Goal: Task Accomplishment & Management: Use online tool/utility

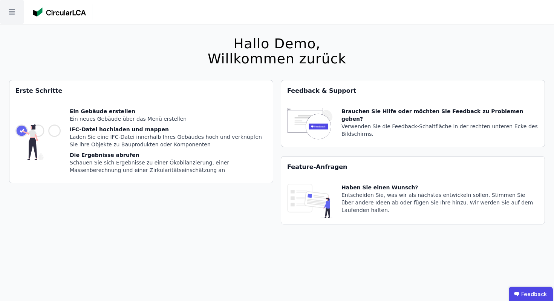
click at [8, 15] on icon at bounding box center [12, 12] width 24 height 24
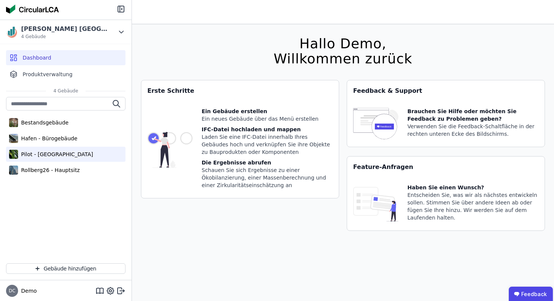
click at [43, 156] on div "Pilot - [GEOGRAPHIC_DATA]" at bounding box center [55, 154] width 75 height 8
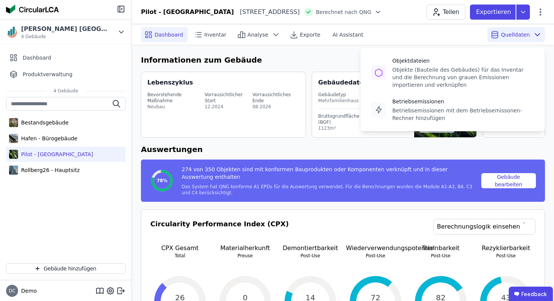
click at [519, 31] on span "Quelldaten" at bounding box center [515, 35] width 29 height 8
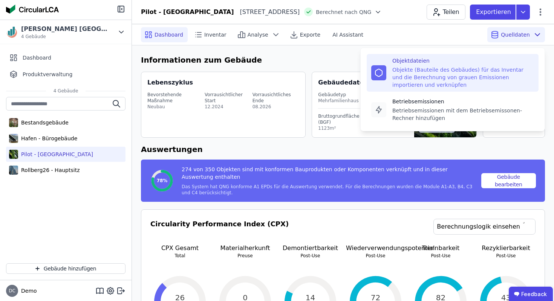
click at [438, 74] on div "Objekte (Bauteile des Gebäudes) für das Inventar und die Berechnung von grauen …" at bounding box center [463, 77] width 142 height 23
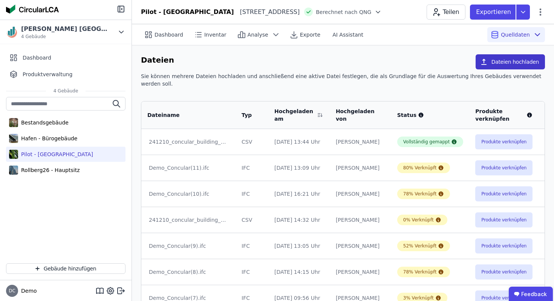
click at [502, 65] on button "Dateien hochladen" at bounding box center [510, 61] width 69 height 15
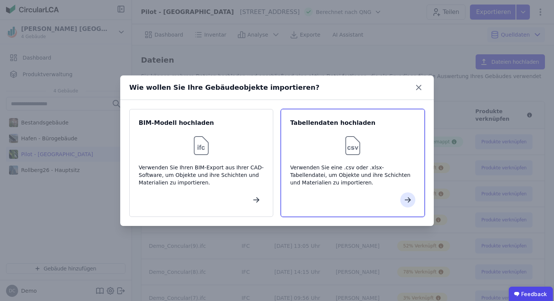
click at [330, 147] on div at bounding box center [352, 145] width 125 height 24
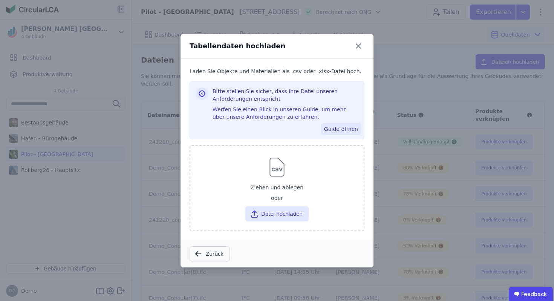
click at [338, 131] on button "Guide öffnen" at bounding box center [341, 129] width 40 height 12
click at [524, 294] on ubdiv "Feedback" at bounding box center [531, 293] width 44 height 15
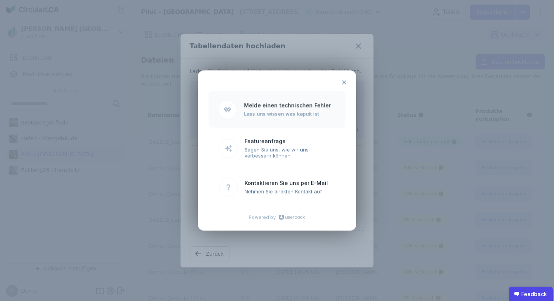
click at [282, 110] on ubroutemenu "[PERSON_NAME] einen technischen Fehler Lass uns wissen was kaputt ist" at bounding box center [276, 109] width 137 height 37
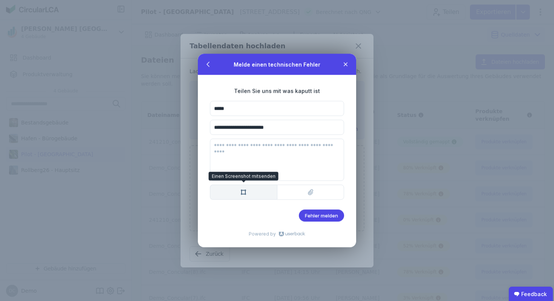
click at [227, 194] on btn "Einen Screenshot mitsenden Einen Screenshot mitsenden" at bounding box center [243, 192] width 67 height 15
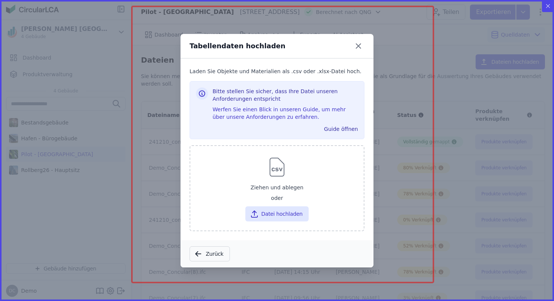
drag, startPoint x: 132, startPoint y: 6, endPoint x: 433, endPoint y: 282, distance: 408.7
click at [433, 282] on icon "Created with Snap" at bounding box center [277, 150] width 554 height 301
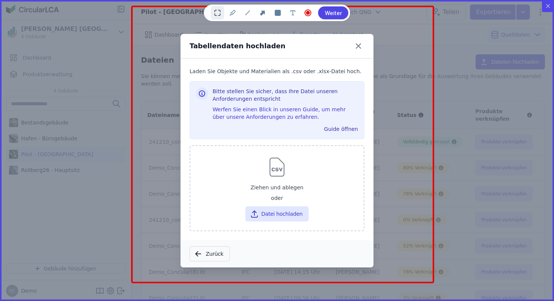
click at [336, 11] on btn "Weiter" at bounding box center [333, 12] width 30 height 13
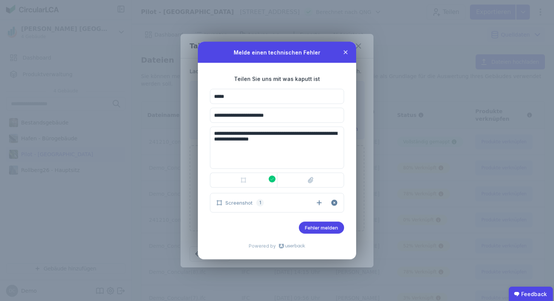
type textarea "**********"
click at [323, 226] on span "Fehler melden" at bounding box center [321, 228] width 33 height 6
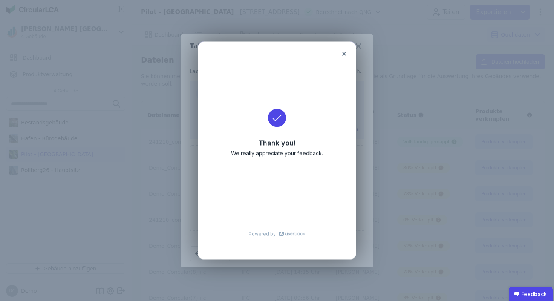
click at [343, 52] on icon at bounding box center [344, 54] width 6 height 6
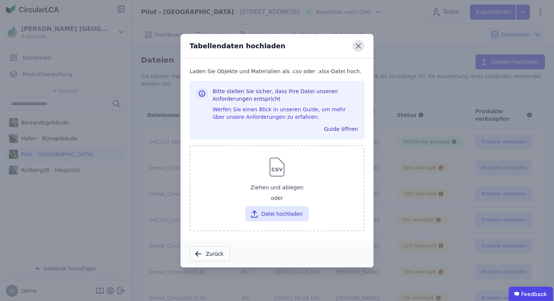
click at [362, 44] on icon at bounding box center [358, 46] width 12 height 12
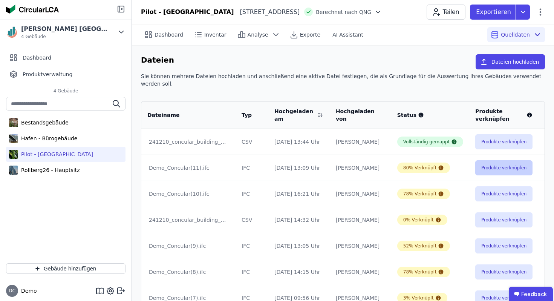
click at [482, 161] on button "Produkte verknüpfen" at bounding box center [503, 167] width 57 height 15
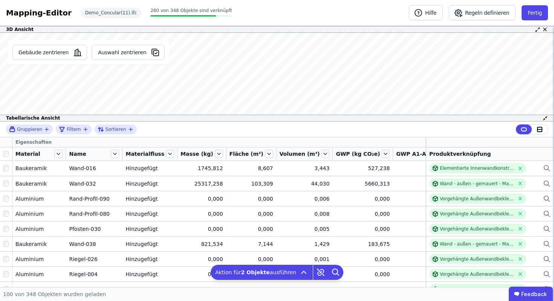
click at [380, 131] on div "Gruppieren Filtern Sortieren" at bounding box center [277, 129] width 554 height 16
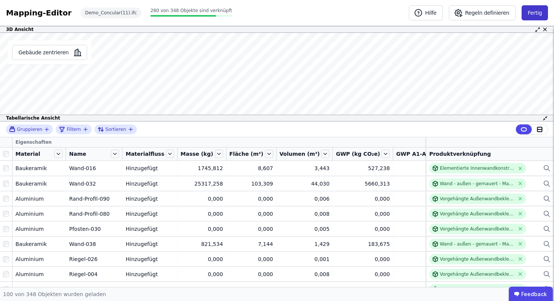
click at [534, 12] on button "Fertig" at bounding box center [535, 12] width 26 height 15
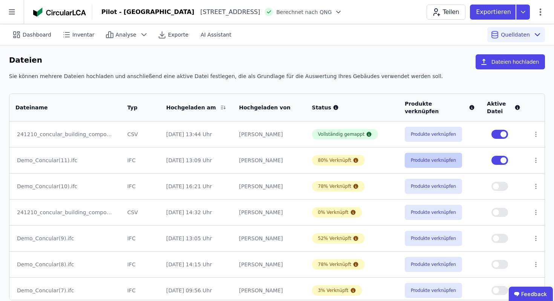
click at [420, 157] on button "Produkte verknüpfen" at bounding box center [433, 160] width 57 height 15
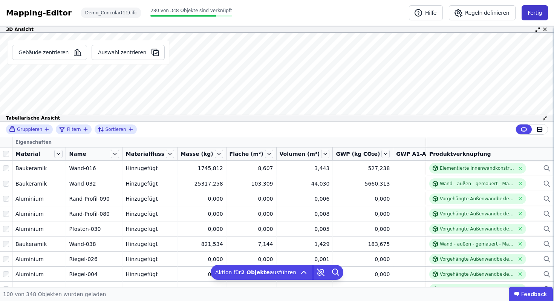
click at [527, 11] on button "Fertig" at bounding box center [535, 12] width 26 height 15
